Goal: Task Accomplishment & Management: Use online tool/utility

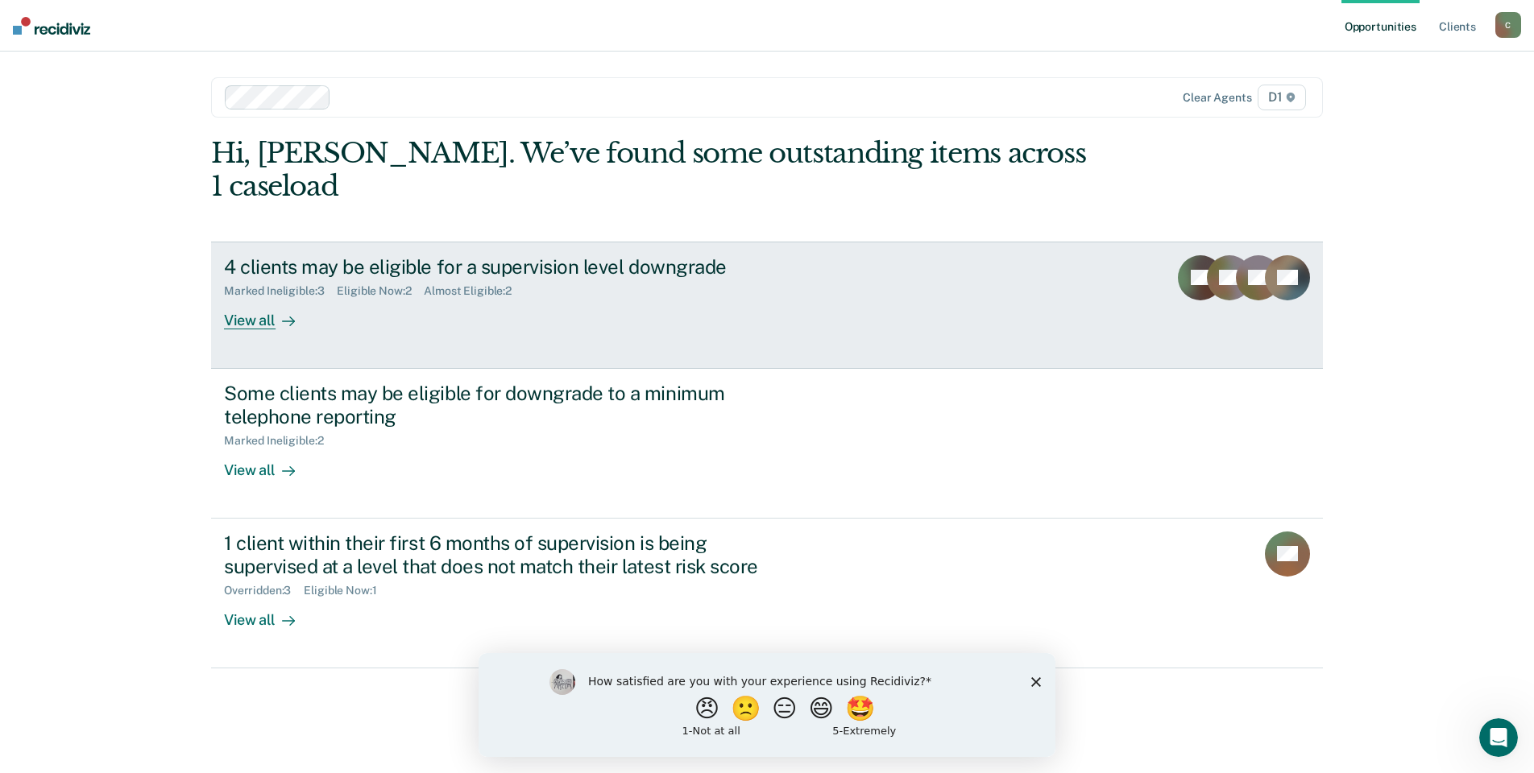
click at [256, 298] on div "View all" at bounding box center [269, 313] width 90 height 31
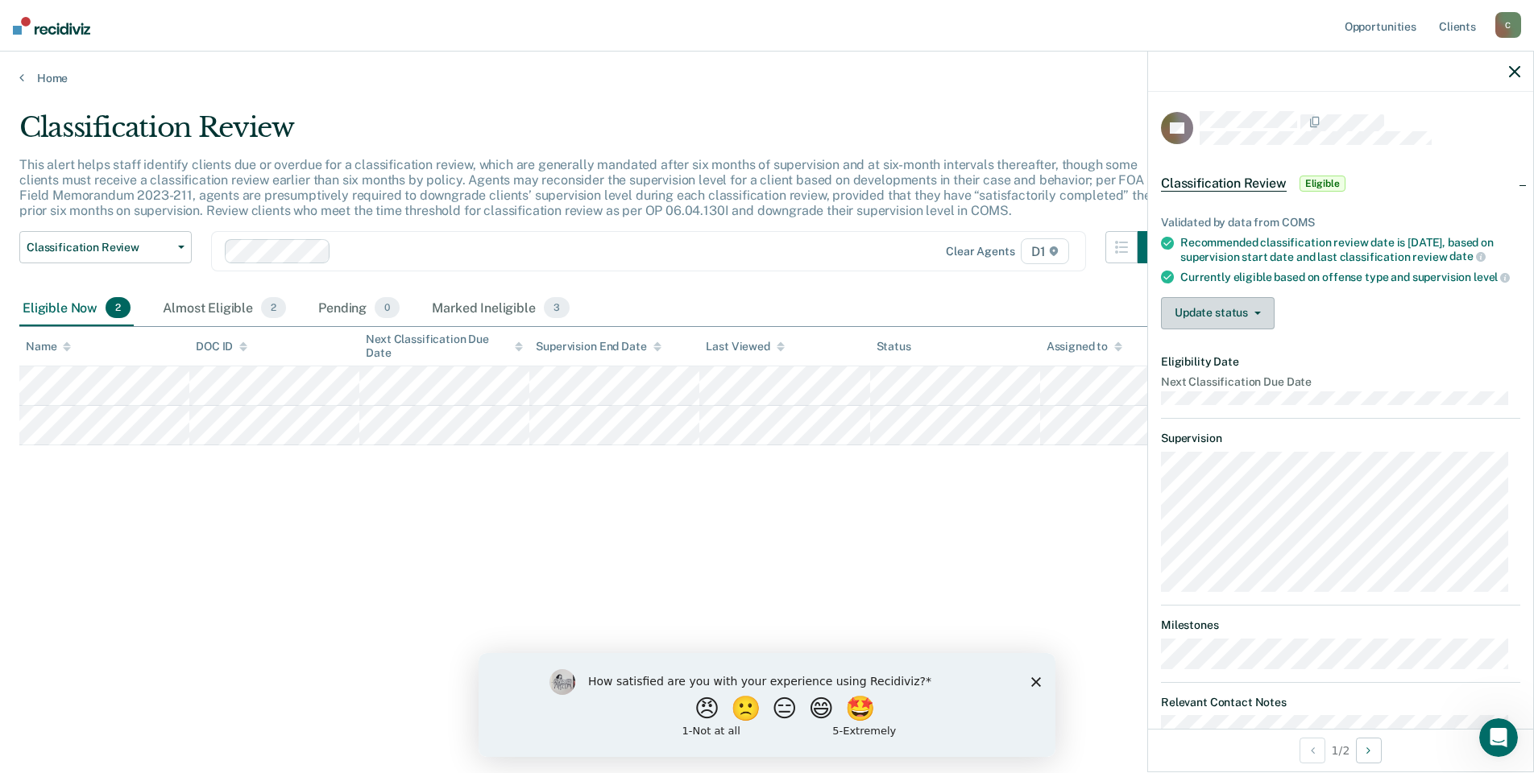
click at [1240, 330] on button "Update status" at bounding box center [1218, 313] width 114 height 32
click at [1429, 342] on div "Validated by data from COMS Recommended classification review date is [DATE], b…" at bounding box center [1340, 266] width 385 height 152
click at [1236, 330] on button "Update status" at bounding box center [1218, 313] width 114 height 32
click at [1271, 391] on button "Mark Ineligible" at bounding box center [1238, 378] width 155 height 26
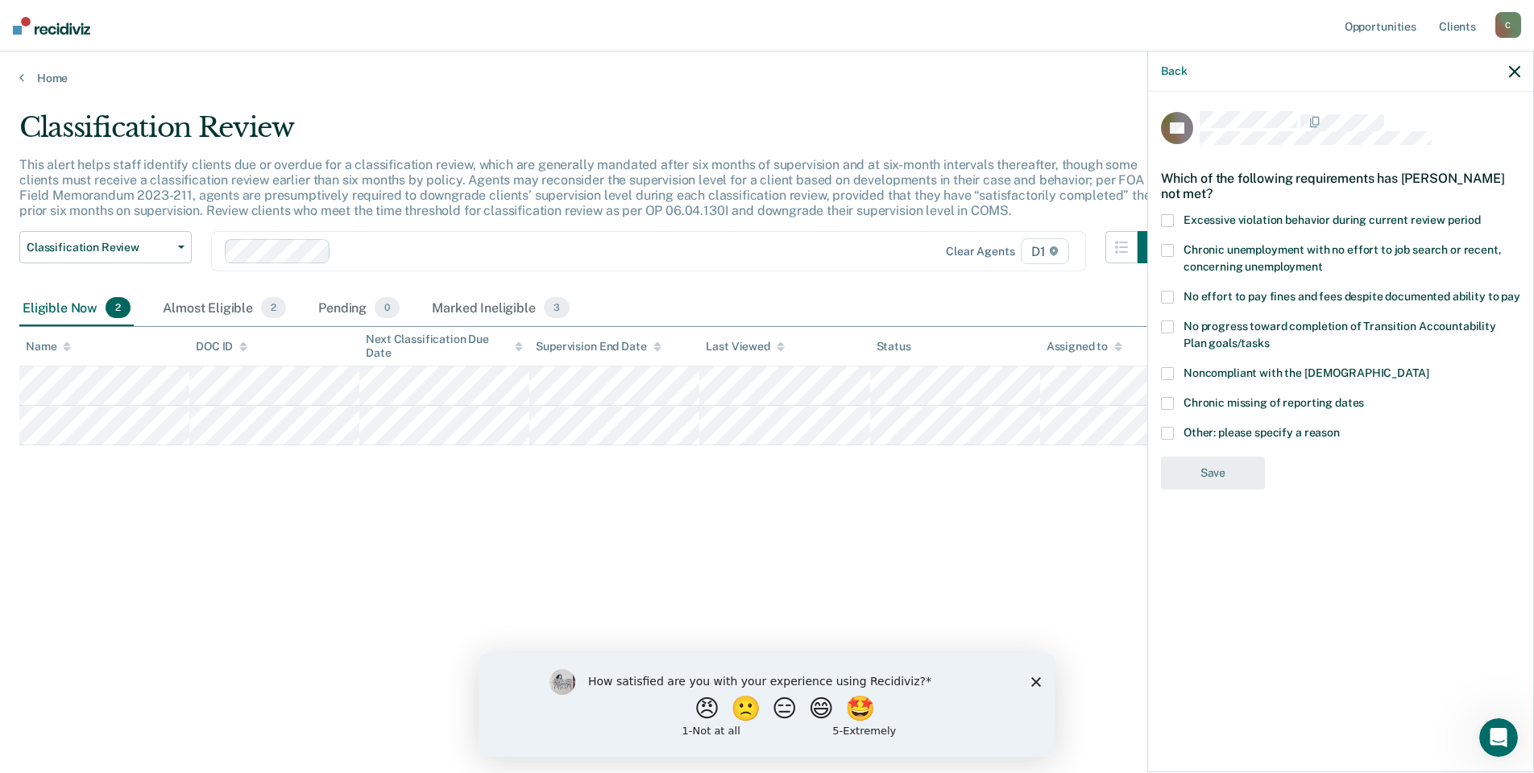
click at [1304, 437] on span "Other: please specify a reason" at bounding box center [1262, 432] width 156 height 13
click at [1340, 427] on input "Other: please specify a reason" at bounding box center [1340, 427] width 0 height 0
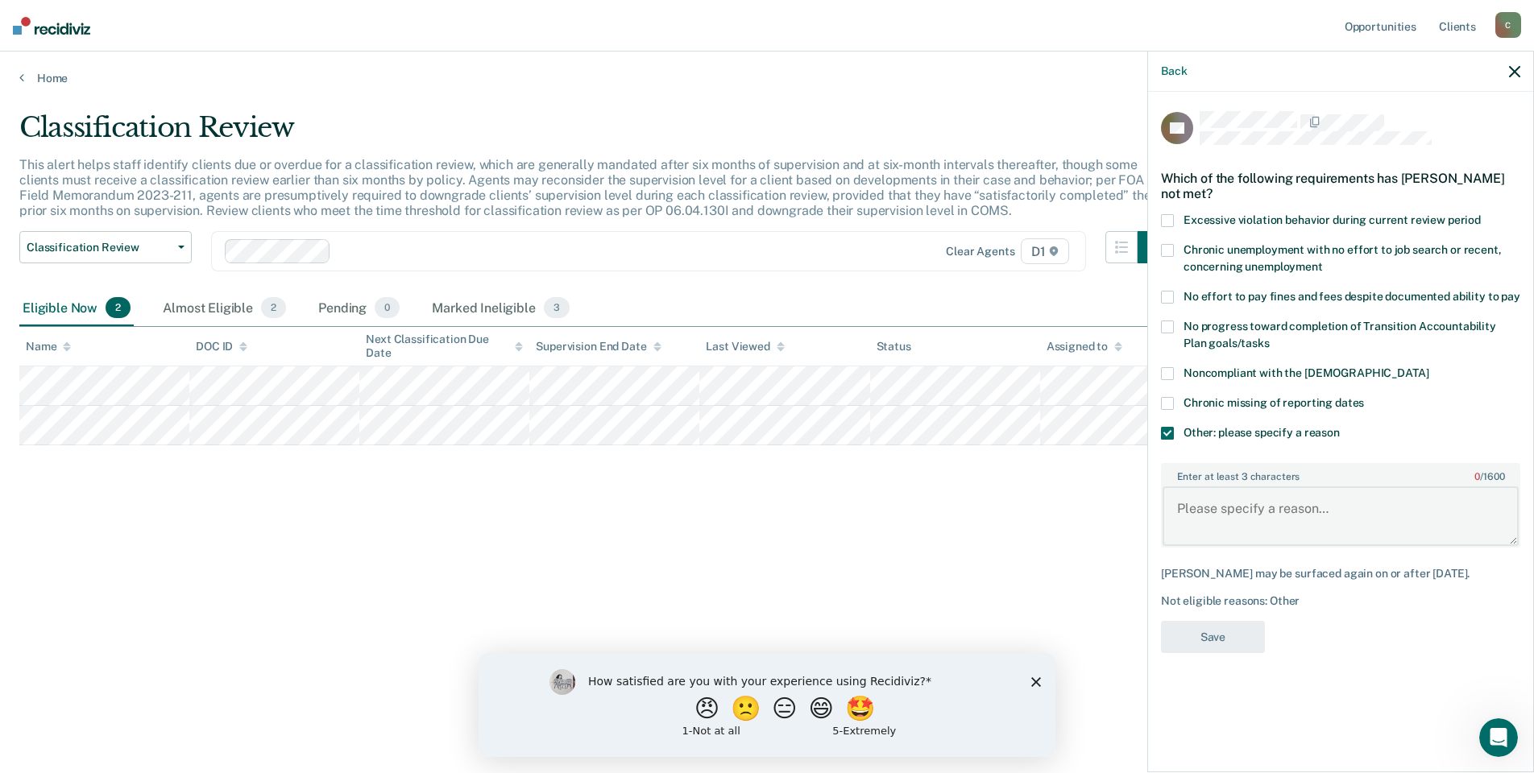
click at [1371, 533] on textarea "Enter at least 3 characters 0 / 1600" at bounding box center [1341, 517] width 356 height 60
click at [1393, 373] on span "Noncompliant with the [DEMOGRAPHIC_DATA]" at bounding box center [1306, 373] width 245 height 13
click at [1428, 367] on input "Noncompliant with the [DEMOGRAPHIC_DATA]" at bounding box center [1428, 367] width 0 height 0
click at [1237, 441] on label "Other: please specify a reason" at bounding box center [1340, 435] width 359 height 17
click at [1340, 427] on input "Other: please specify a reason" at bounding box center [1340, 427] width 0 height 0
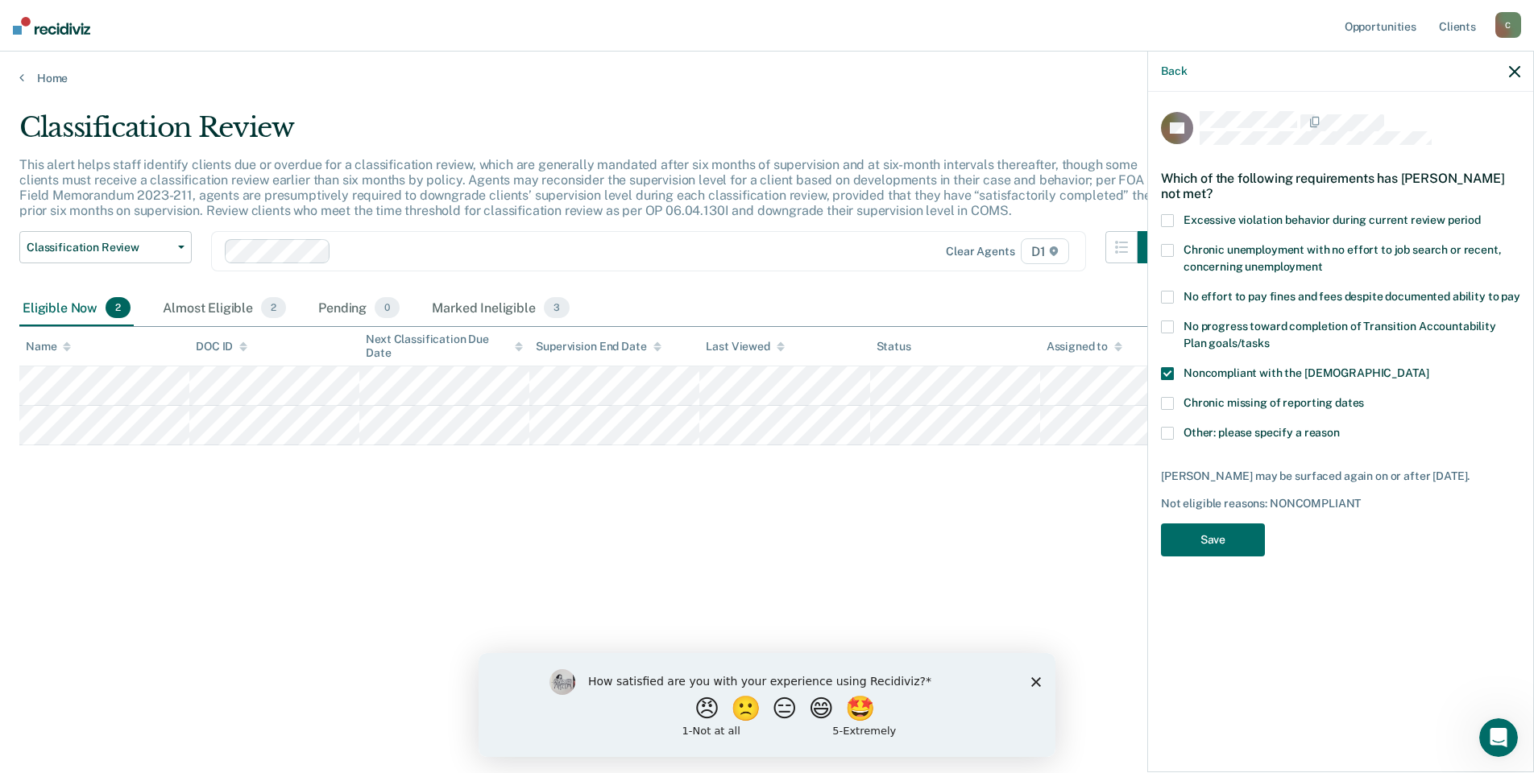
click at [1234, 369] on span "Noncompliant with the [DEMOGRAPHIC_DATA]" at bounding box center [1306, 373] width 245 height 13
click at [1428, 367] on input "Noncompliant with the [DEMOGRAPHIC_DATA]" at bounding box center [1428, 367] width 0 height 0
click at [1238, 296] on span "No effort to pay fines and fees despite documented ability to pay" at bounding box center [1352, 296] width 337 height 13
click at [1520, 291] on input "No effort to pay fines and fees despite documented ability to pay" at bounding box center [1520, 291] width 0 height 0
click at [1221, 529] on button "Save" at bounding box center [1213, 540] width 104 height 33
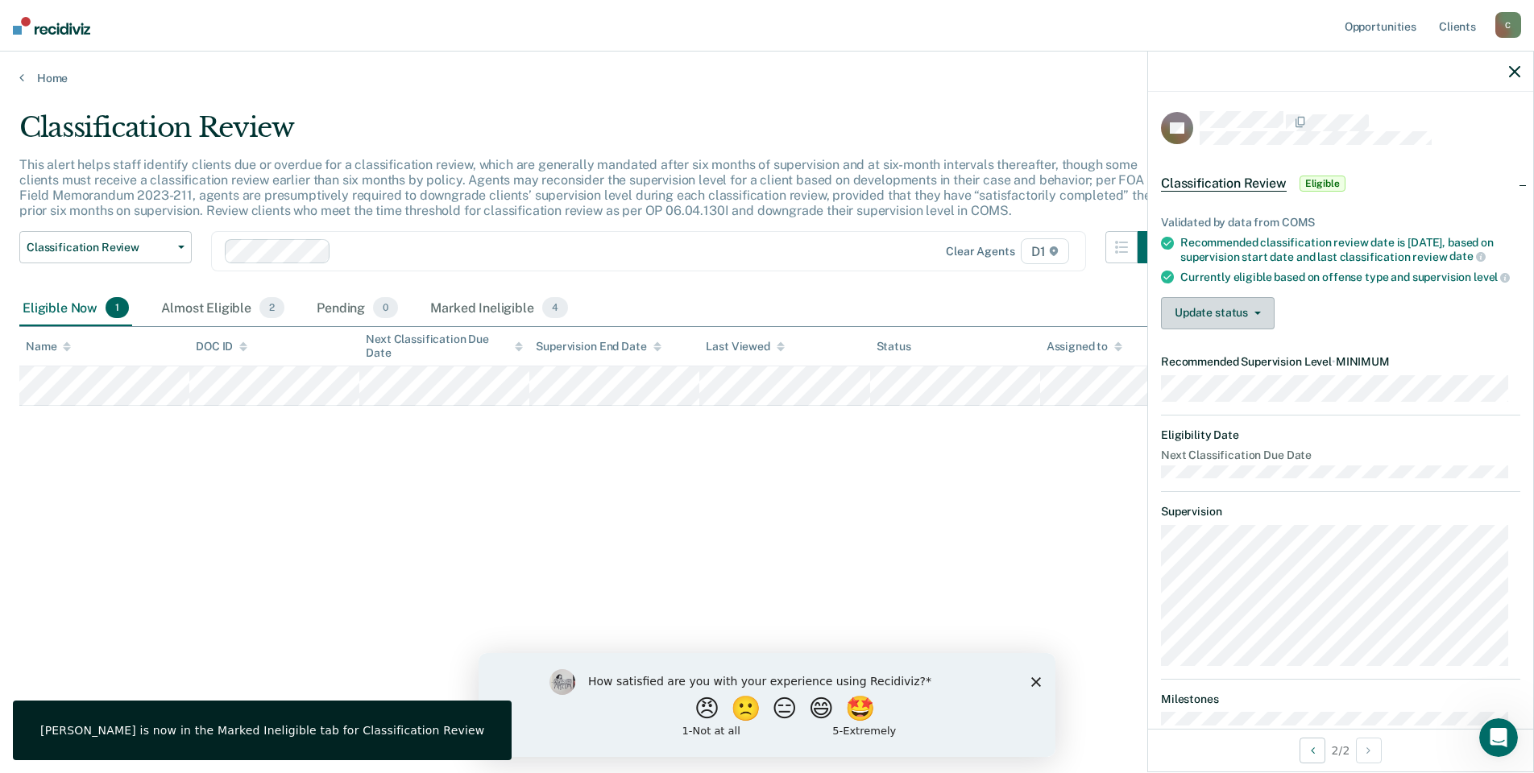
click at [1252, 315] on span "button" at bounding box center [1254, 313] width 13 height 3
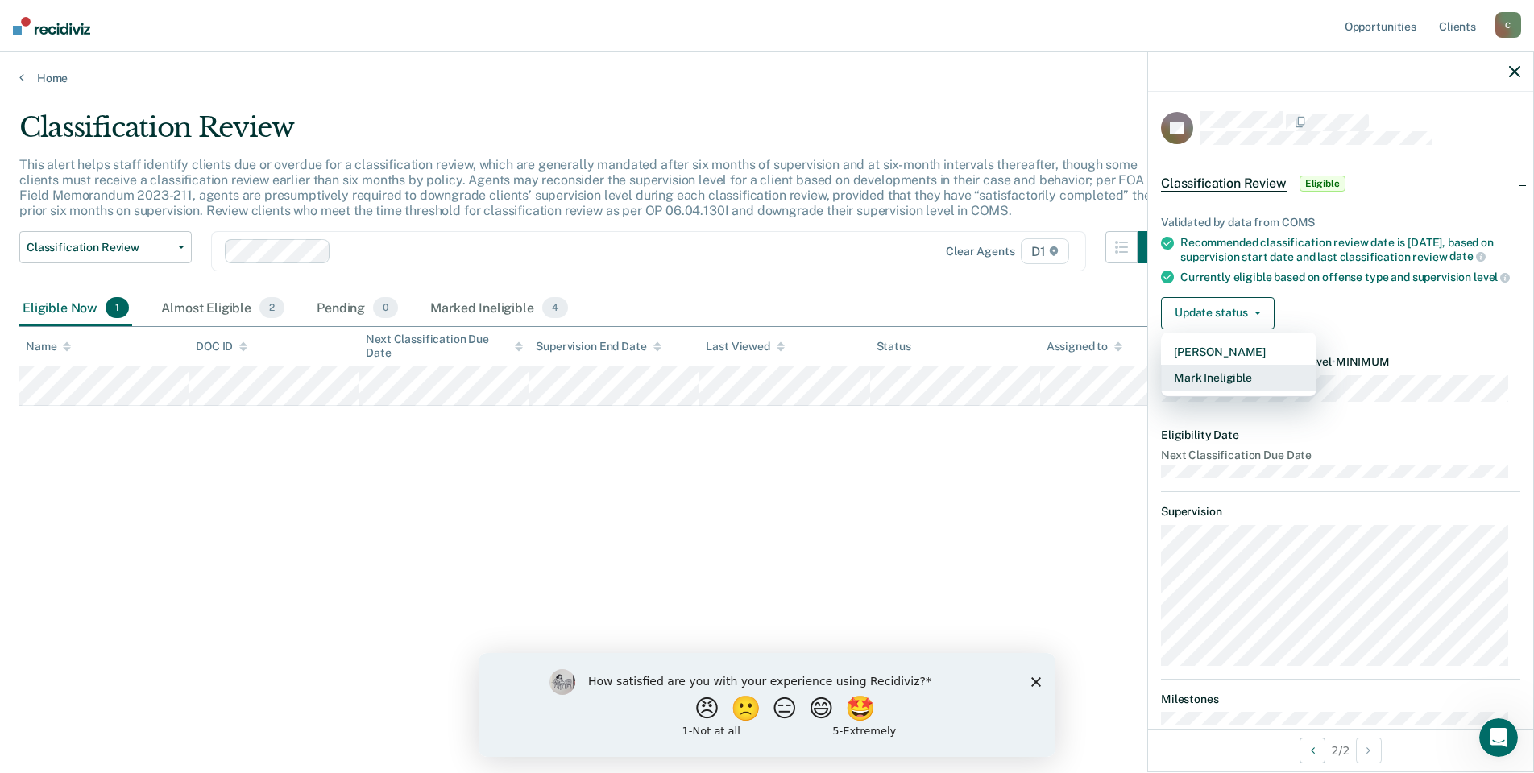
click at [1236, 390] on button "Mark Ineligible" at bounding box center [1238, 378] width 155 height 26
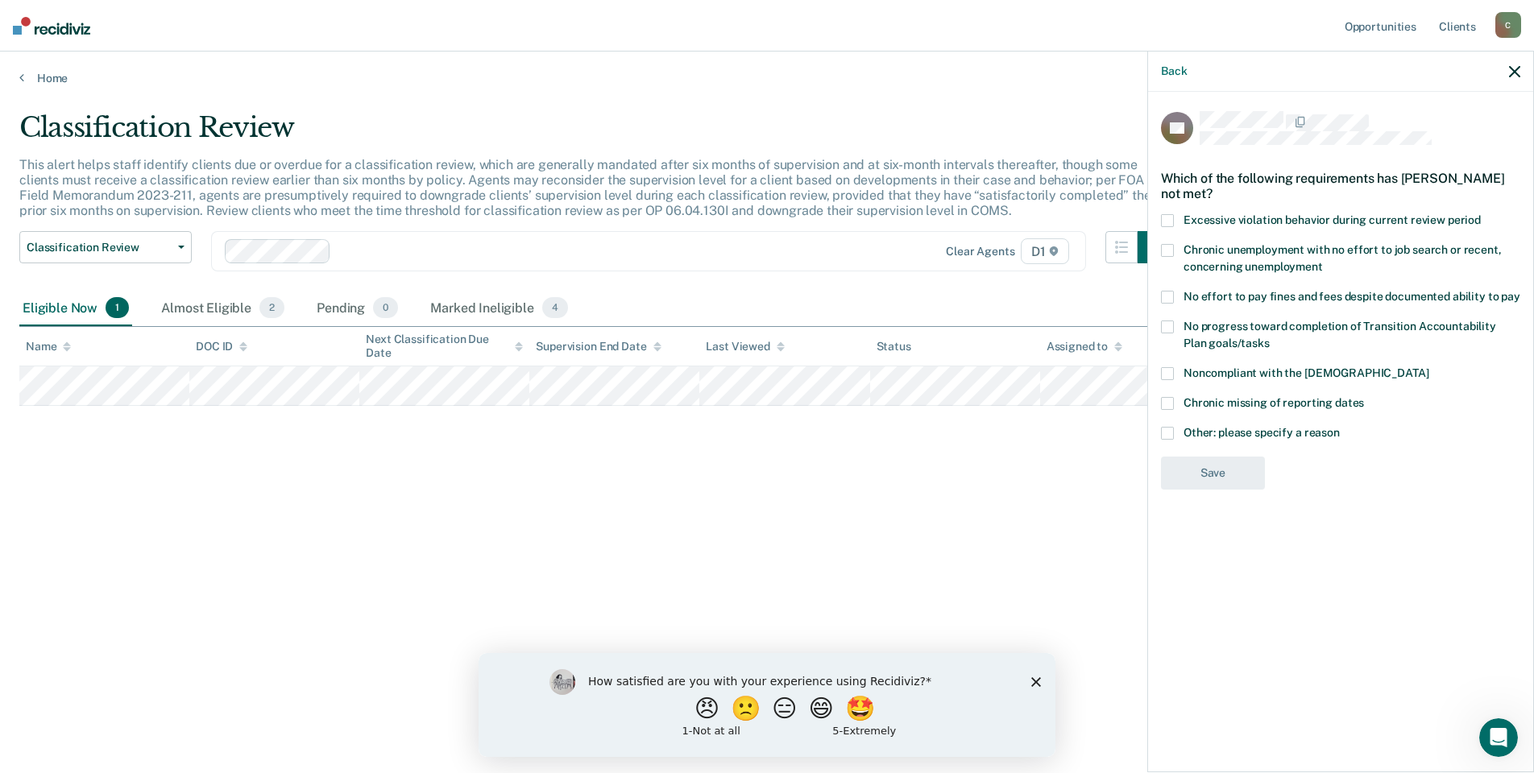
click at [1235, 297] on span "No effort to pay fines and fees despite documented ability to pay" at bounding box center [1352, 296] width 337 height 13
click at [1520, 291] on input "No effort to pay fines and fees despite documented ability to pay" at bounding box center [1520, 291] width 0 height 0
click at [1250, 446] on div "Other: please specify a reason" at bounding box center [1340, 442] width 359 height 30
click at [1250, 428] on span "Other: please specify a reason" at bounding box center [1262, 432] width 156 height 13
click at [1340, 427] on input "Other: please specify a reason" at bounding box center [1340, 427] width 0 height 0
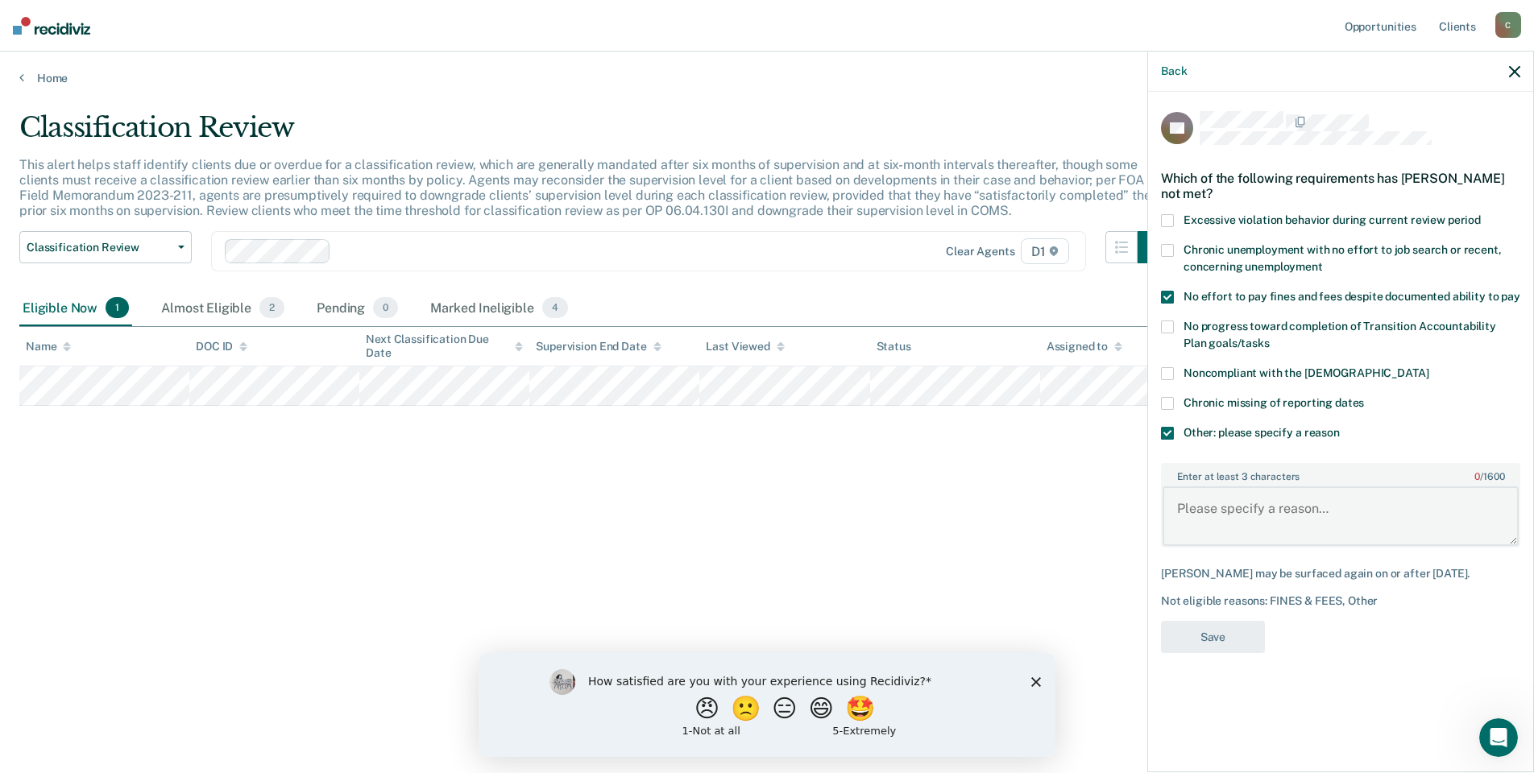
click at [1248, 492] on textarea "Enter at least 3 characters 0 / 1600" at bounding box center [1341, 517] width 356 height 60
type textarea "Active warrants in [GEOGRAPHIC_DATA]."
click at [1217, 630] on button "Save" at bounding box center [1213, 637] width 104 height 33
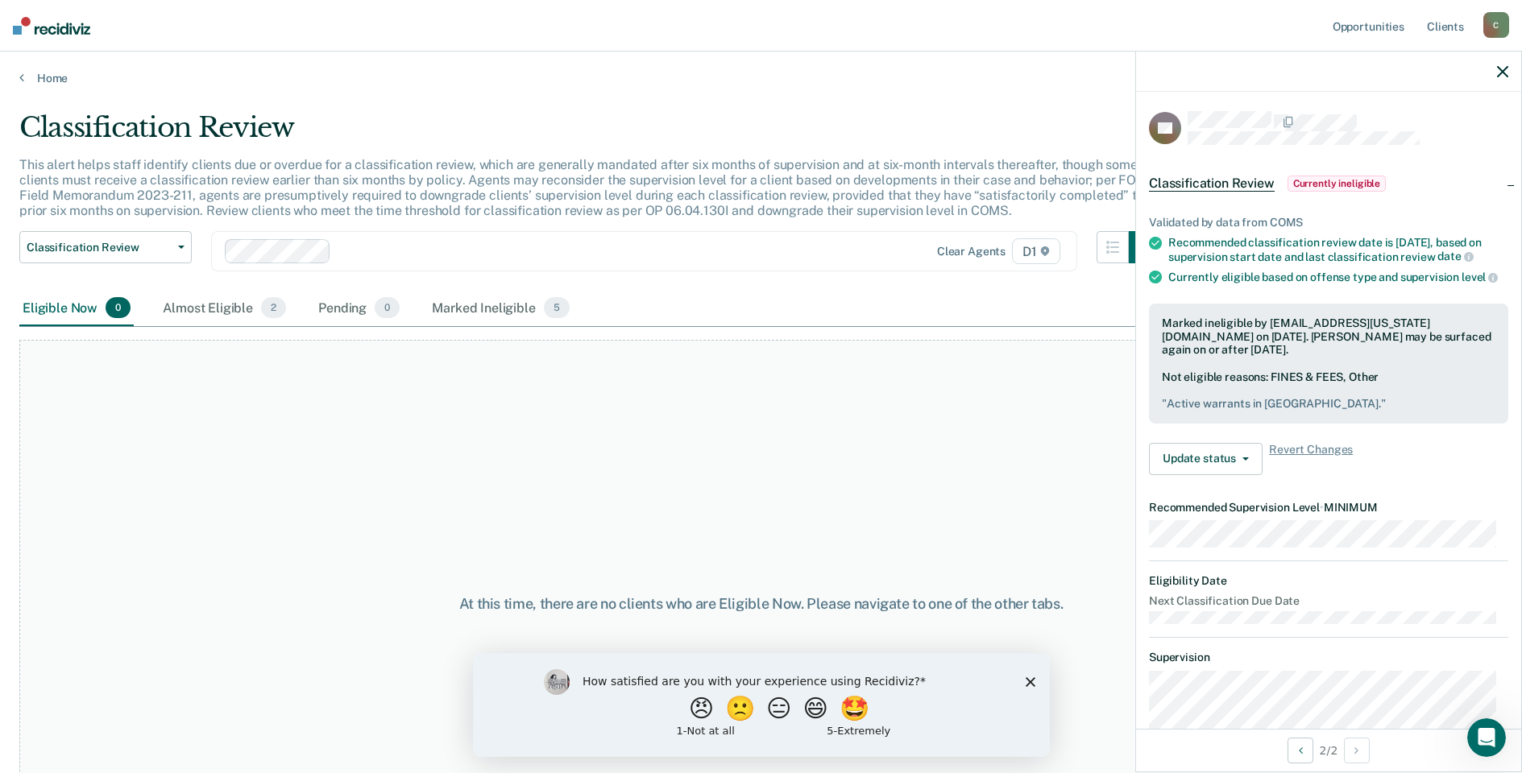
click at [14, 87] on main "Classification Review This alert helps staff identify clients due or overdue fo…" at bounding box center [761, 426] width 1522 height 683
click at [19, 81] on div "Home" at bounding box center [761, 69] width 1522 height 34
click at [40, 76] on link "Home" at bounding box center [760, 78] width 1483 height 15
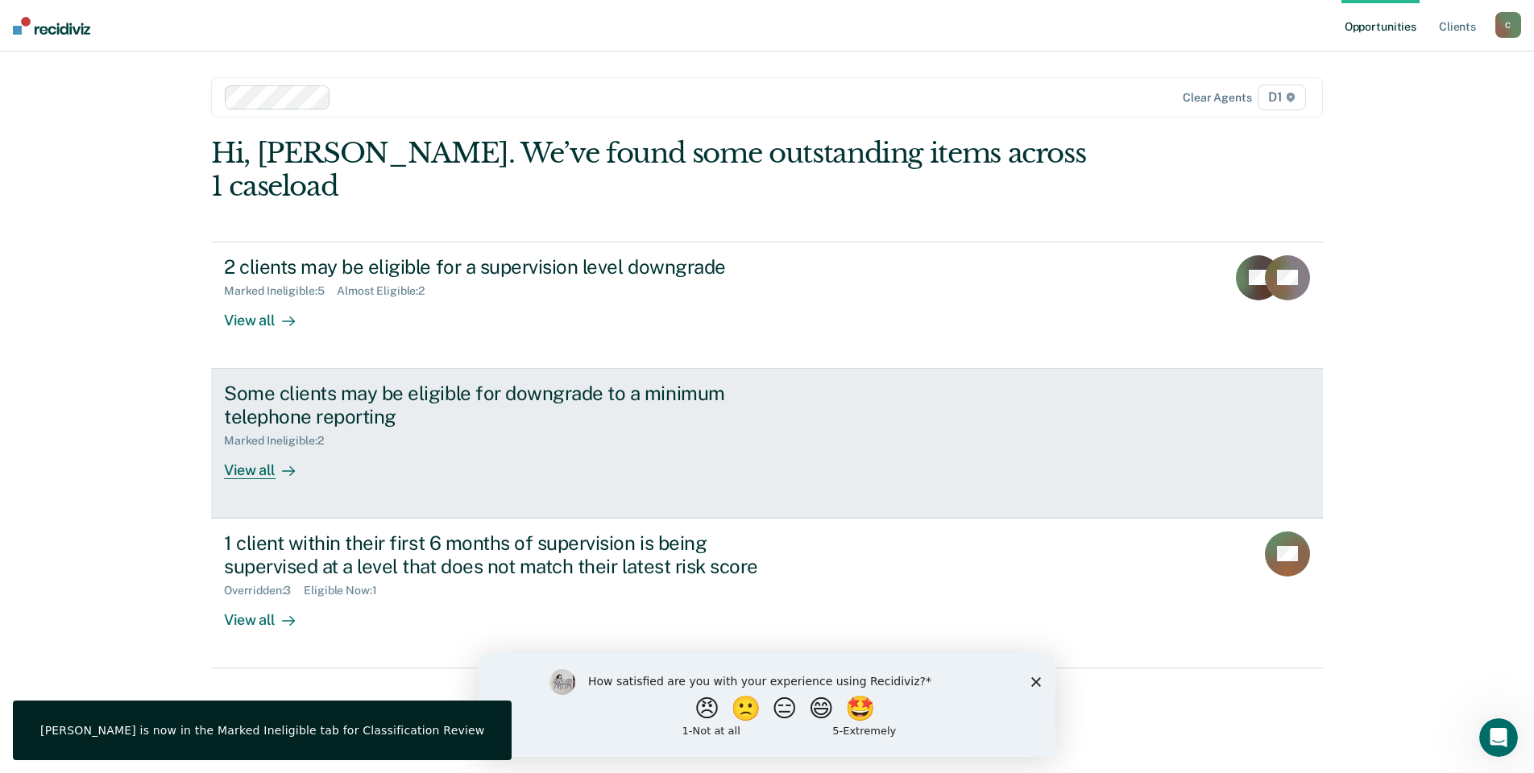
click at [753, 428] on div "Marked Ineligible : 2" at bounding box center [507, 438] width 566 height 20
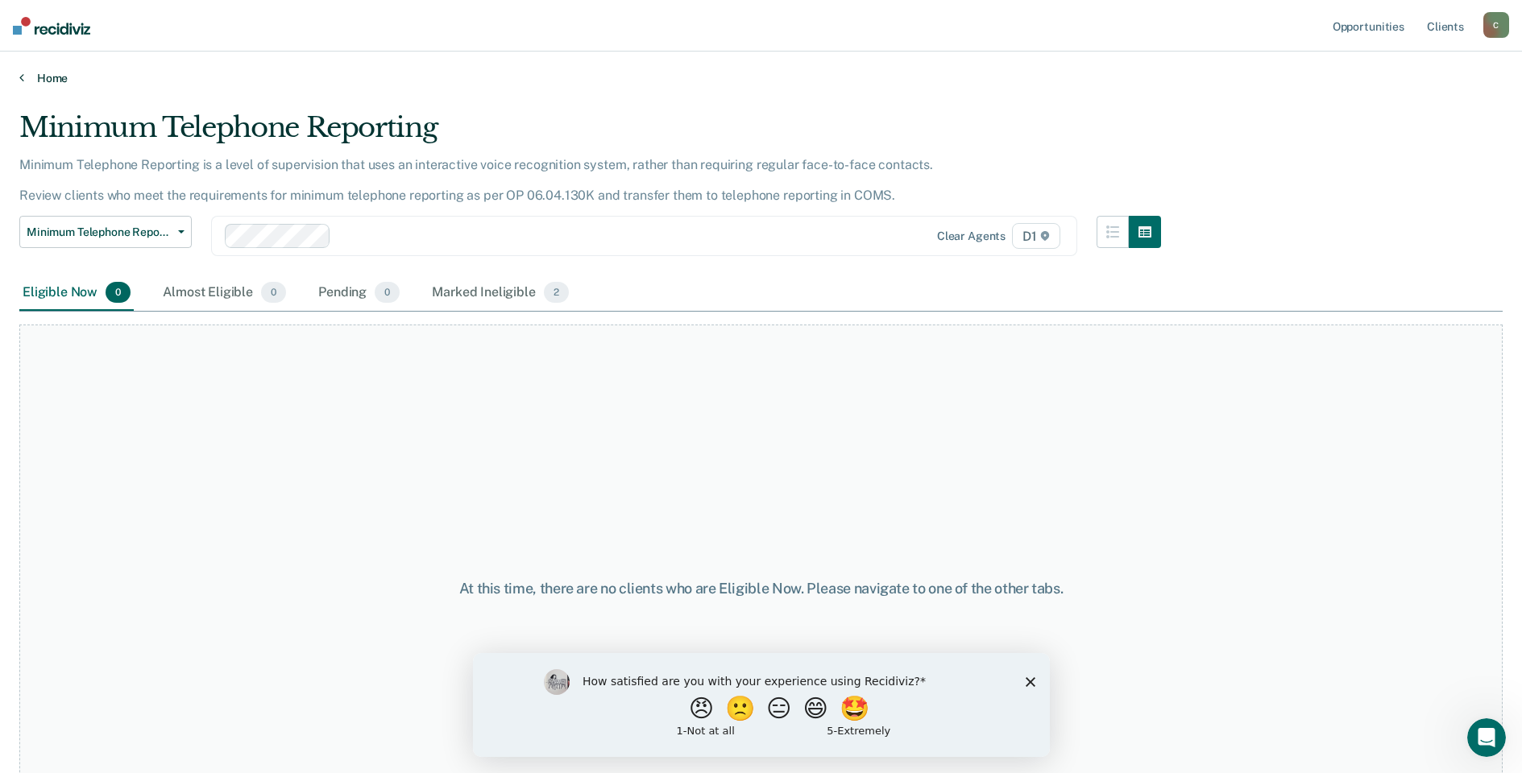
click at [35, 77] on link "Home" at bounding box center [760, 78] width 1483 height 15
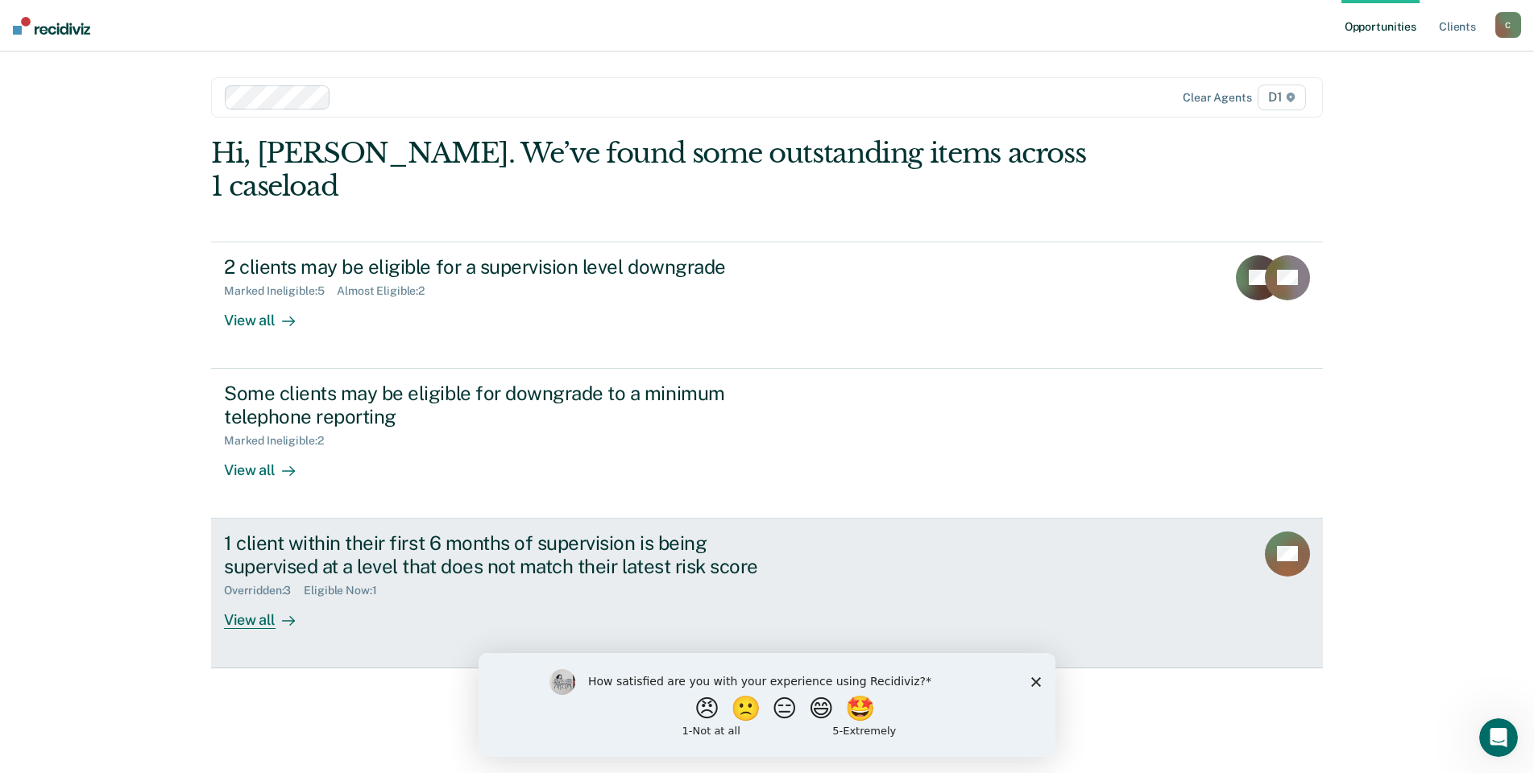
click at [305, 598] on div "View all" at bounding box center [269, 613] width 90 height 31
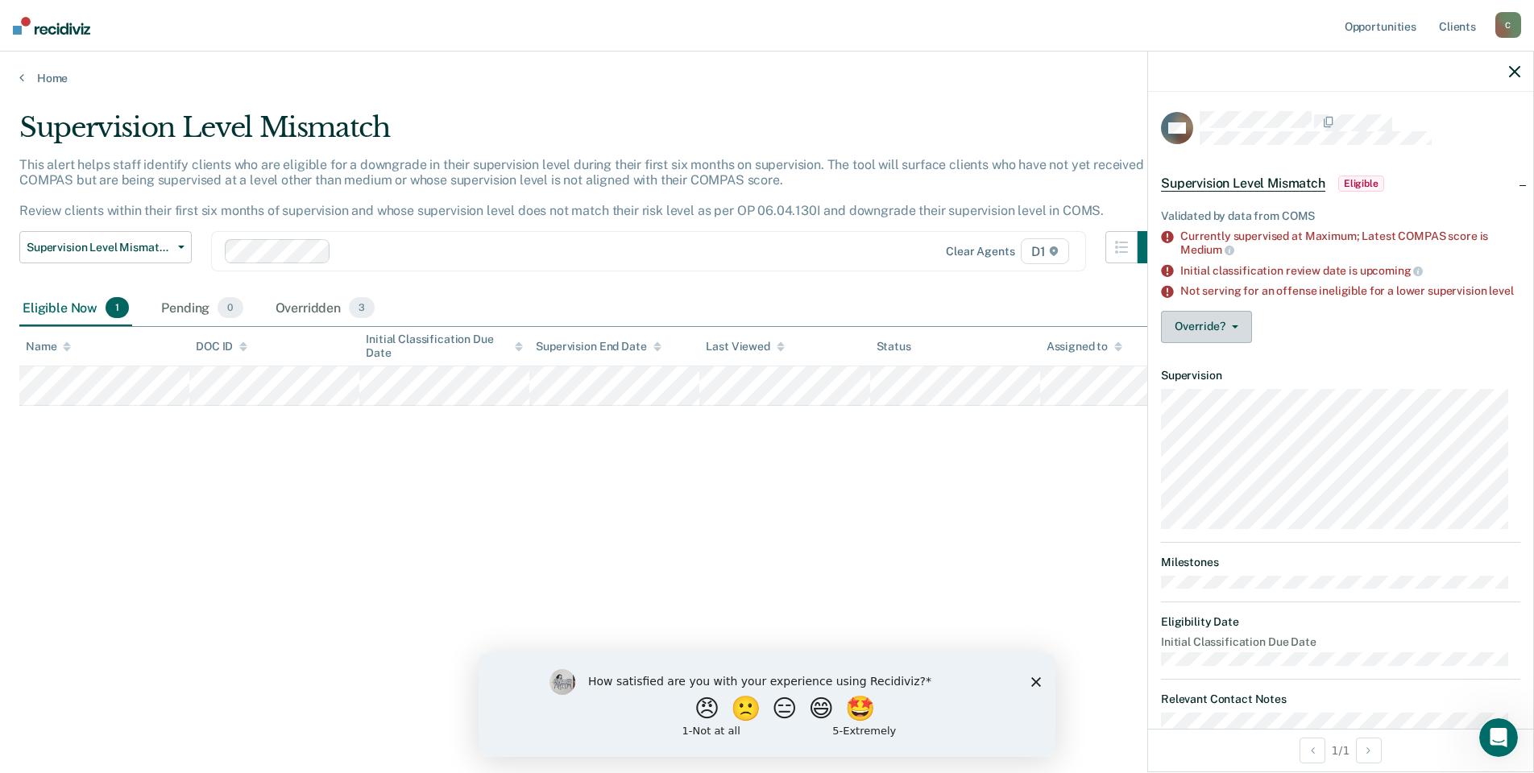
click at [1204, 338] on button "Override?" at bounding box center [1206, 327] width 91 height 32
click at [1192, 379] on button "[PERSON_NAME]" at bounding box center [1238, 366] width 155 height 26
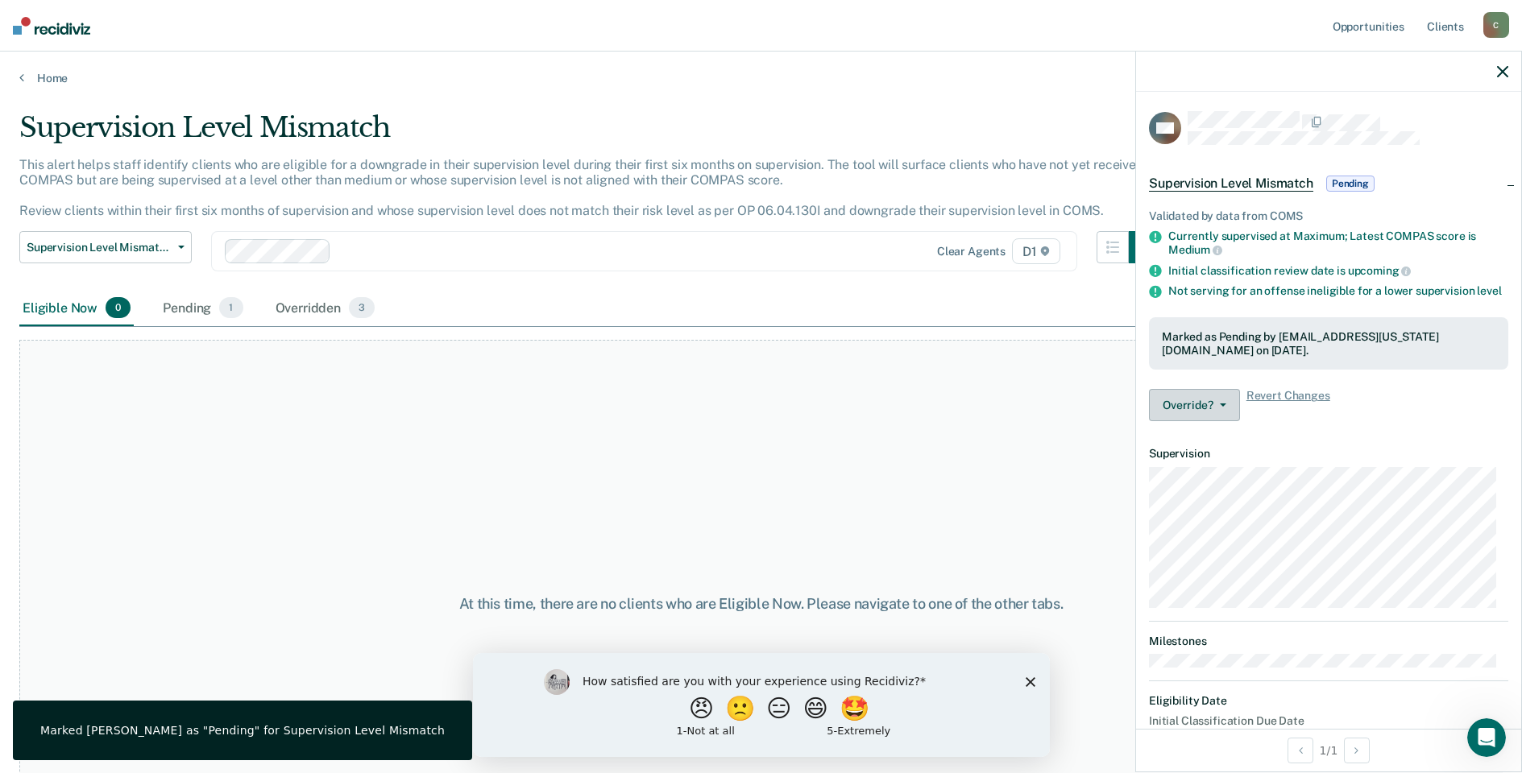
click at [1196, 421] on button "Override?" at bounding box center [1194, 405] width 91 height 32
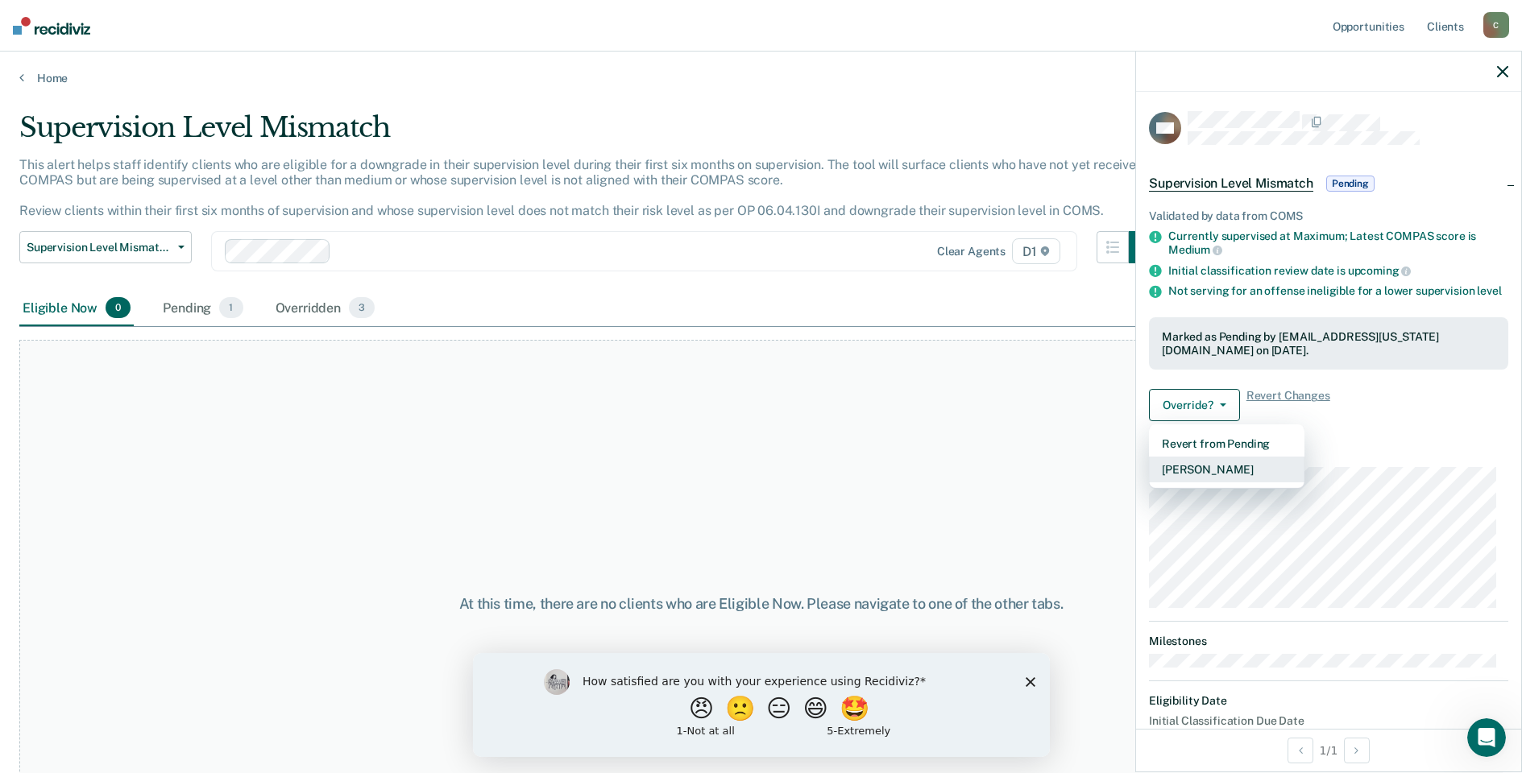
click at [1242, 483] on button "[PERSON_NAME]" at bounding box center [1226, 470] width 155 height 26
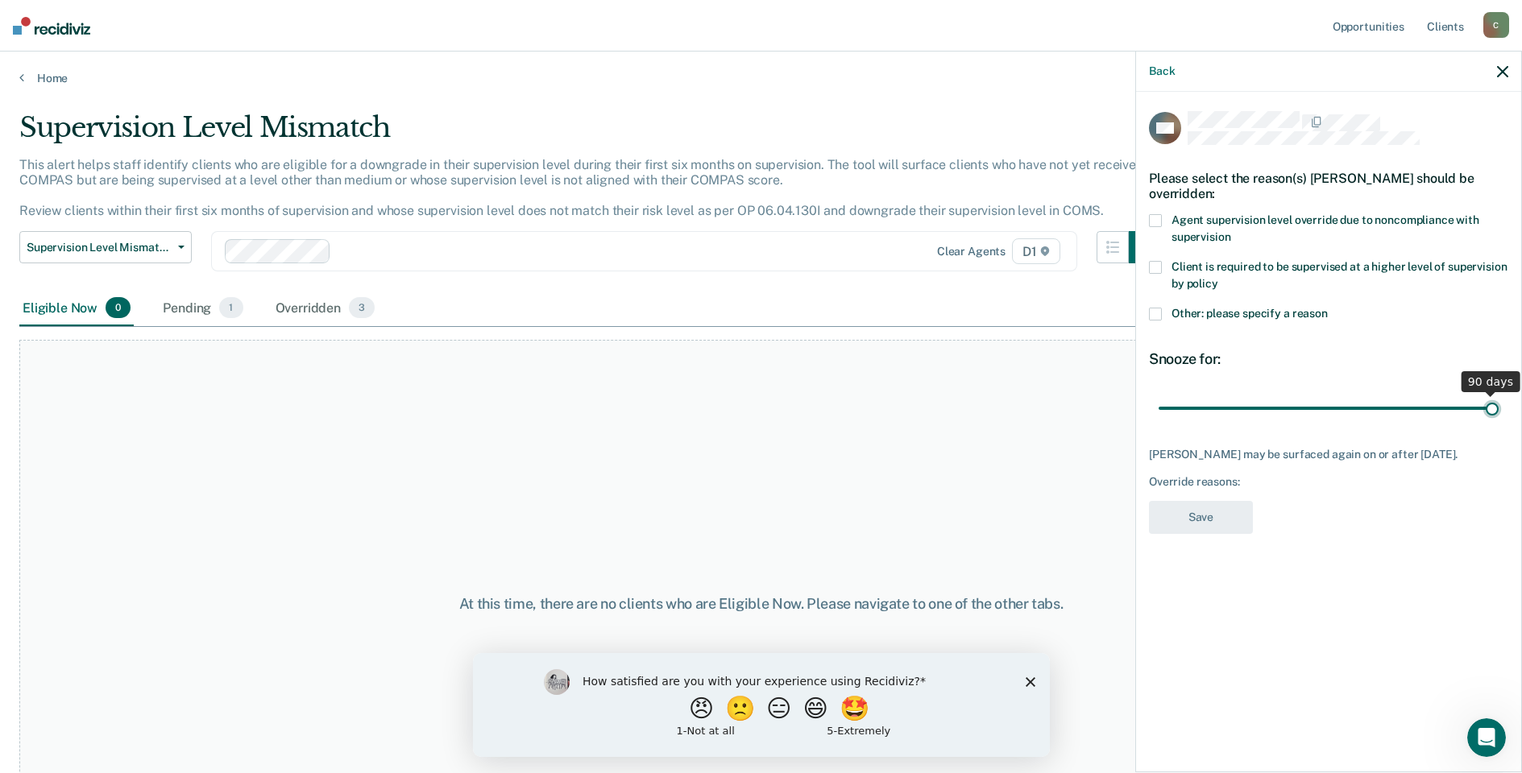
drag, startPoint x: 1273, startPoint y: 412, endPoint x: 1532, endPoint y: 386, distance: 259.9
type input "90"
click at [1499, 394] on input "range" at bounding box center [1329, 408] width 340 height 28
click at [1163, 272] on label "Client is required to be supervised at a higher level of supervision by policy" at bounding box center [1328, 278] width 359 height 34
click at [1218, 278] on input "Client is required to be supervised at a higher level of supervision by policy" at bounding box center [1218, 278] width 0 height 0
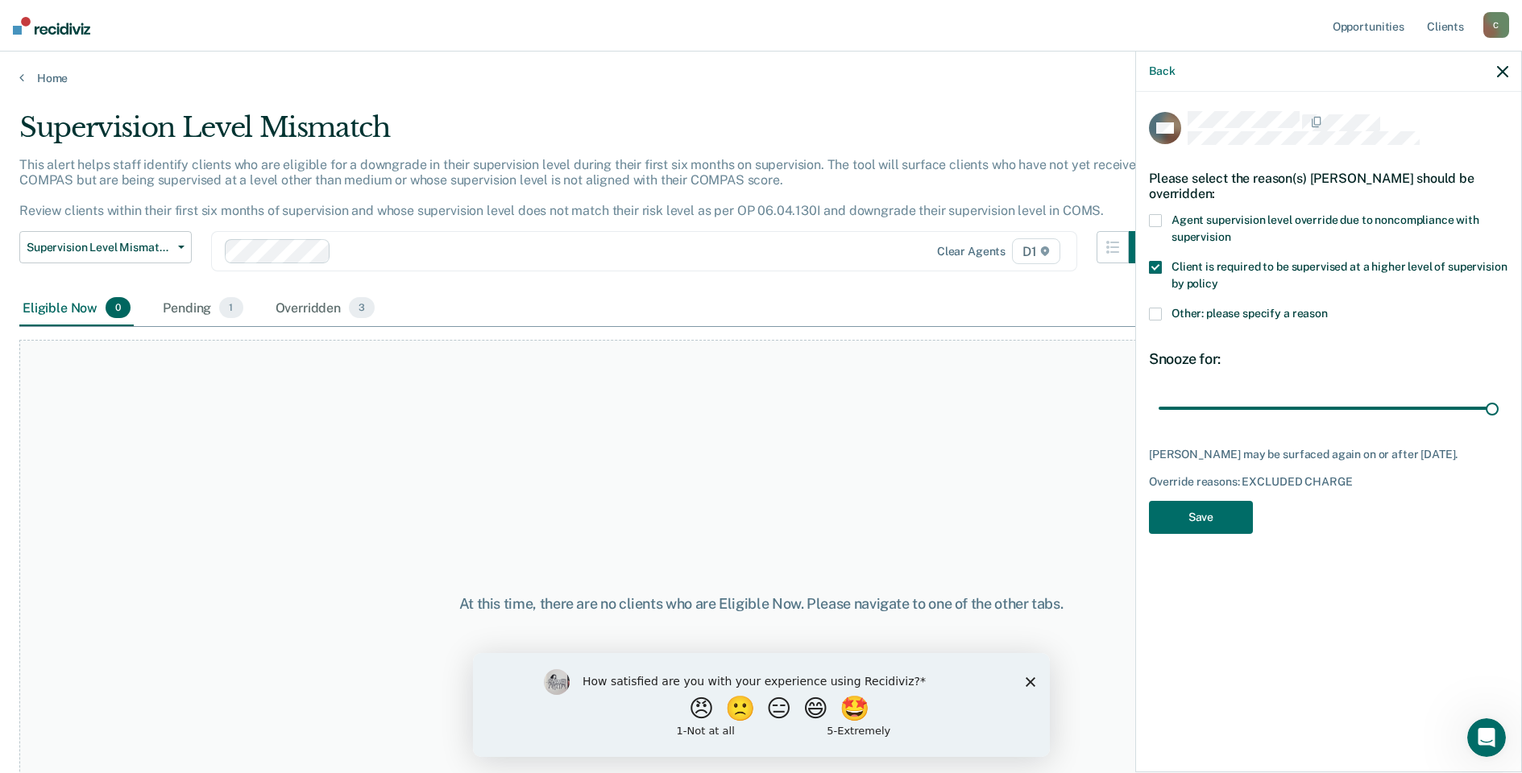
click at [1161, 319] on label "Other: please specify a reason" at bounding box center [1328, 316] width 359 height 17
click at [1328, 308] on input "Other: please specify a reason" at bounding box center [1328, 308] width 0 height 0
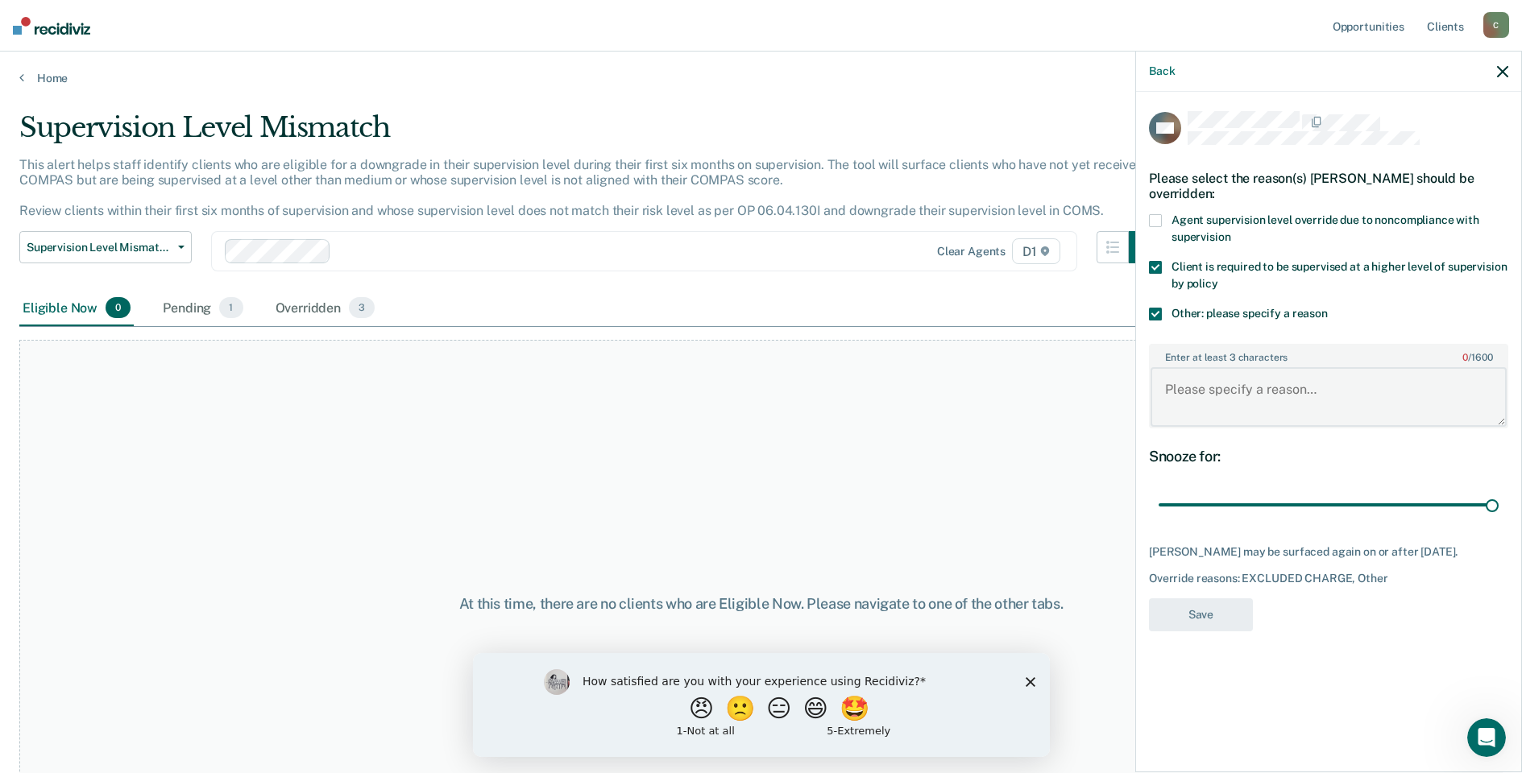
click at [1251, 397] on textarea "Enter at least 3 characters 0 / 1600" at bounding box center [1329, 397] width 356 height 60
type textarea "In drug court."
click at [1225, 629] on button "Save" at bounding box center [1201, 615] width 104 height 33
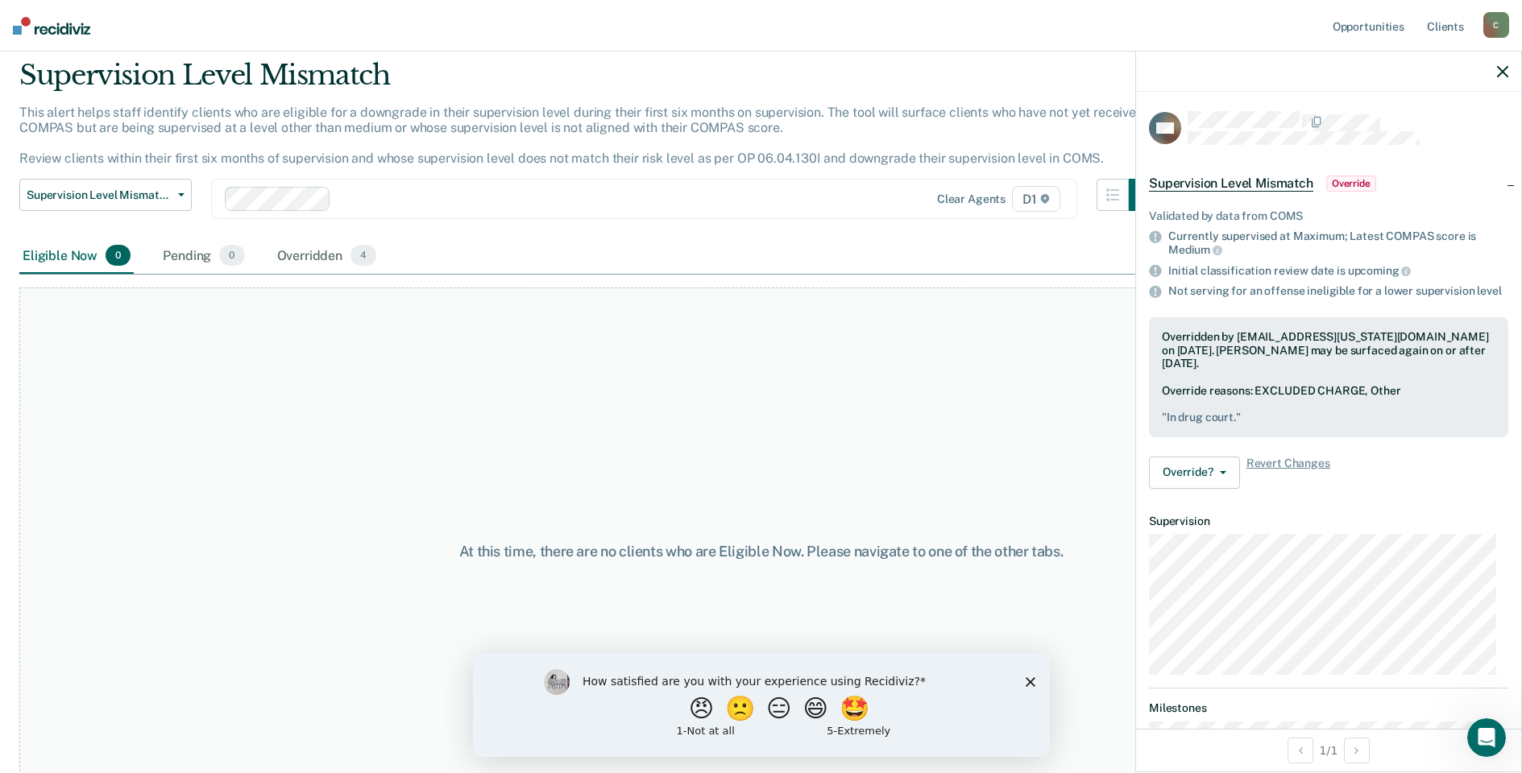
scroll to position [95, 0]
